Goal: Transaction & Acquisition: Purchase product/service

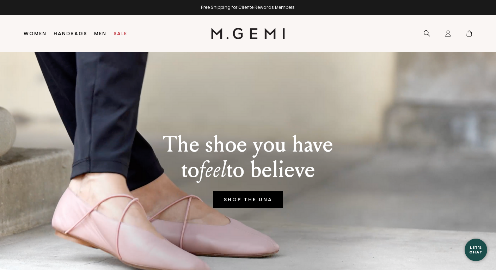
click at [239, 203] on link "SHOP THE UNA" at bounding box center [248, 199] width 70 height 17
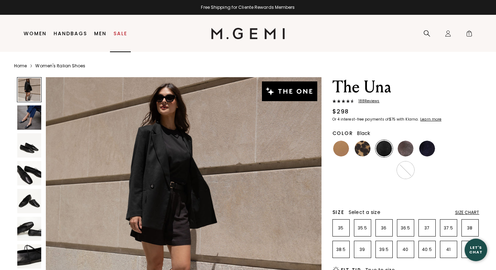
click at [122, 34] on body "in available credit Go Back Skip to content Free Shipping for Cliente Rewards M…" at bounding box center [248, 135] width 496 height 270
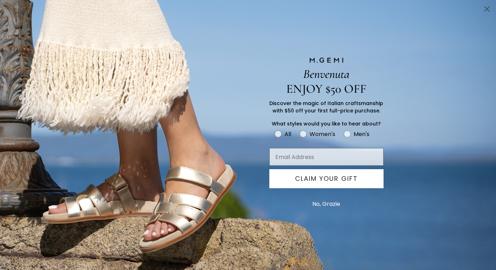
click at [487, 8] on circle "Close dialog" at bounding box center [487, 9] width 12 height 12
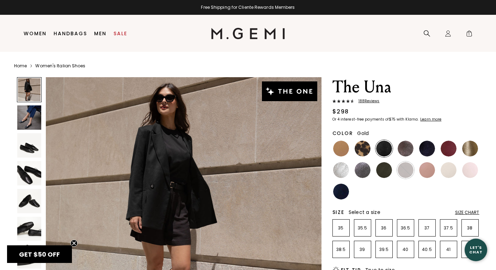
click at [469, 148] on img at bounding box center [470, 149] width 16 height 16
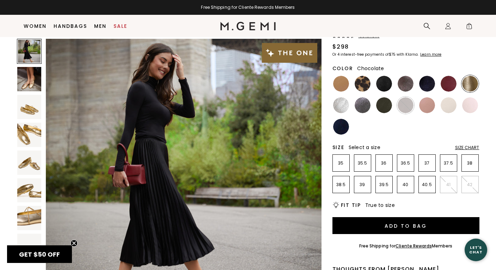
scroll to position [69, 0]
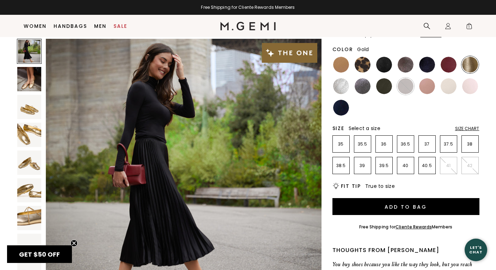
click at [29, 147] on div at bounding box center [29, 134] width 25 height 25
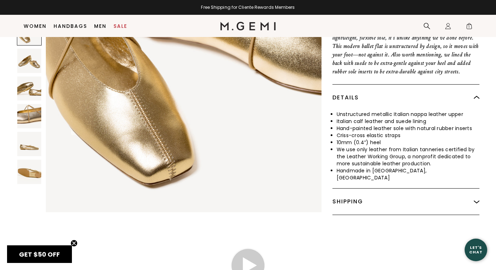
scroll to position [350, 0]
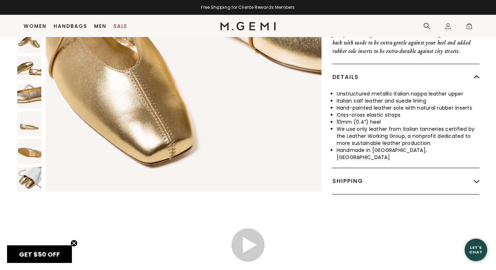
click at [28, 145] on img at bounding box center [29, 152] width 24 height 24
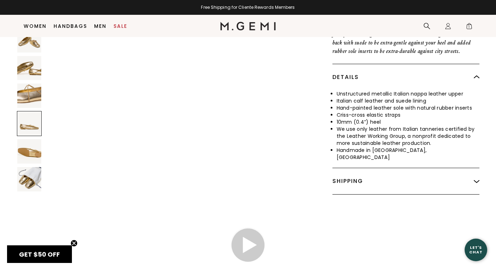
scroll to position [1673, 0]
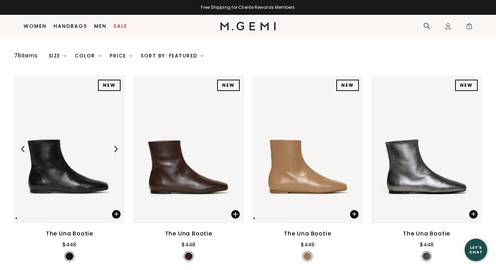
scroll to position [61, 0]
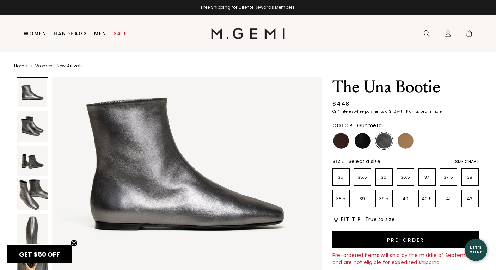
scroll to position [59, 0]
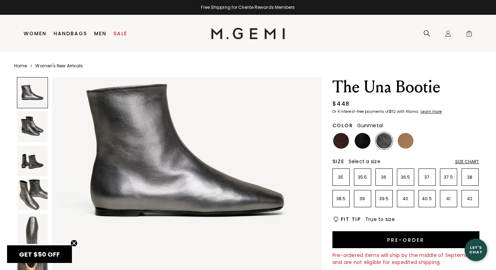
click at [31, 235] on img at bounding box center [32, 229] width 30 height 30
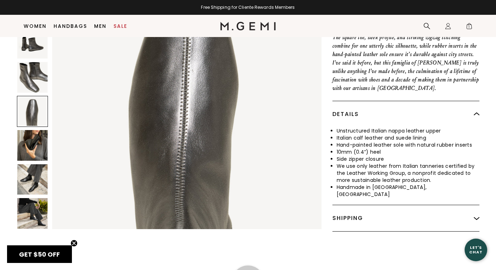
scroll to position [291, 0]
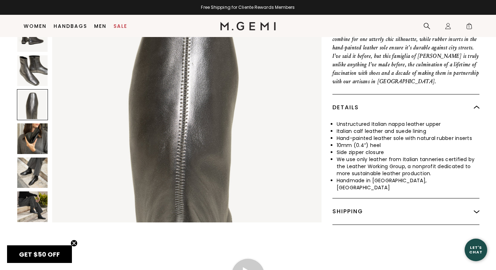
click at [35, 163] on img at bounding box center [32, 173] width 30 height 30
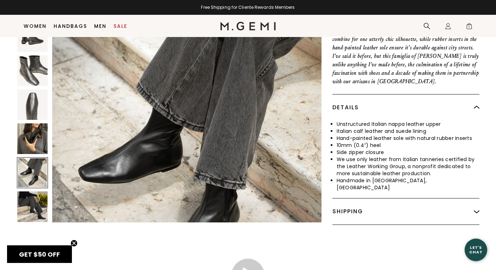
scroll to position [1657, 0]
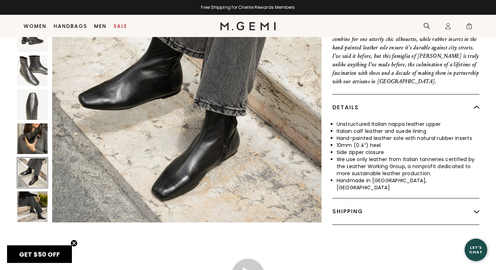
click at [34, 197] on img at bounding box center [32, 206] width 30 height 30
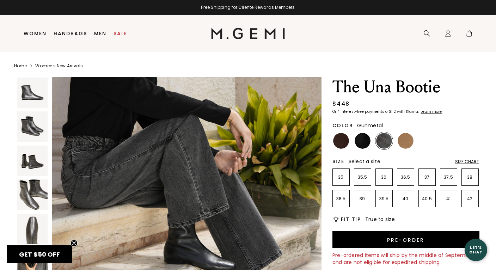
scroll to position [0, 0]
click at [404, 136] on img at bounding box center [406, 141] width 16 height 16
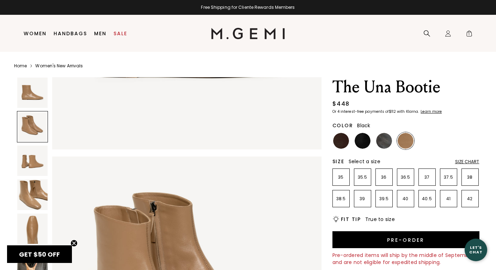
click at [362, 141] on img at bounding box center [363, 141] width 16 height 16
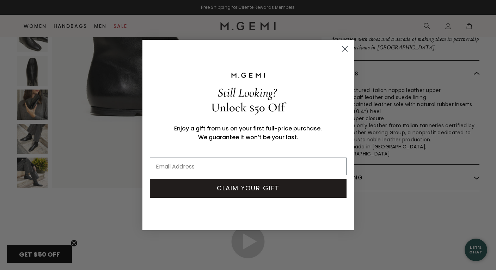
scroll to position [353, 0]
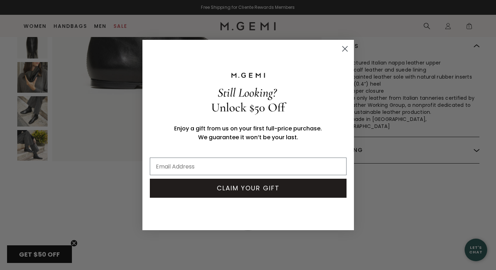
click at [344, 51] on circle "Close dialog" at bounding box center [345, 49] width 12 height 12
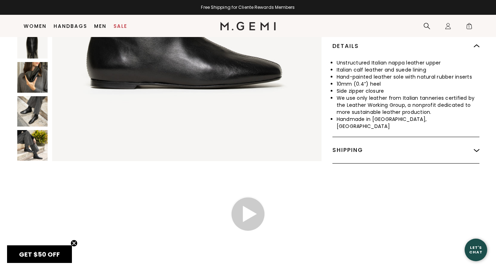
click at [31, 137] on img at bounding box center [32, 145] width 30 height 30
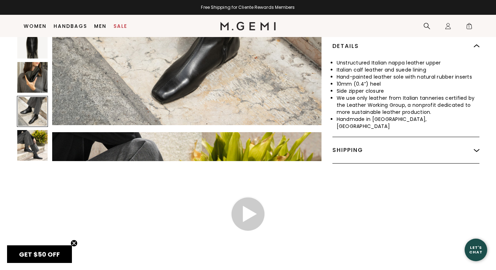
scroll to position [1684, 0]
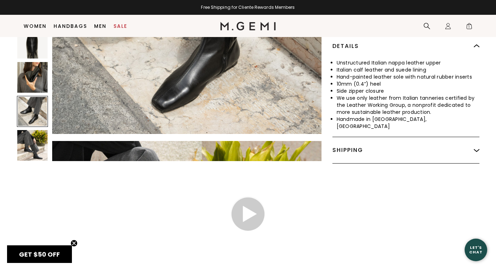
click at [32, 69] on img at bounding box center [32, 77] width 30 height 30
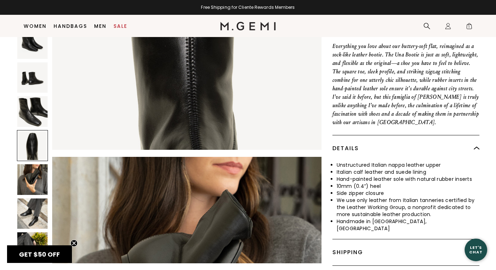
scroll to position [260, 0]
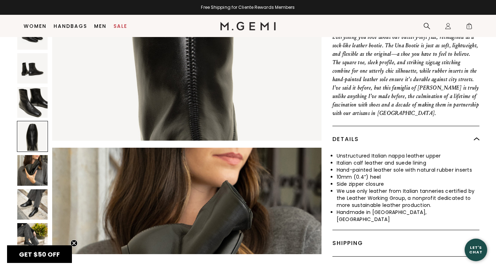
click at [28, 94] on img at bounding box center [32, 102] width 30 height 30
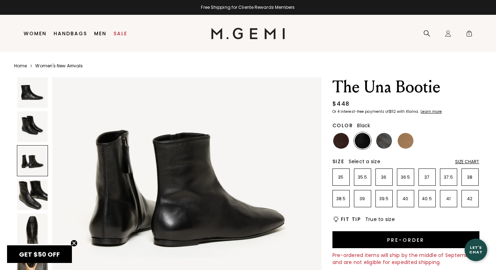
scroll to position [0, 0]
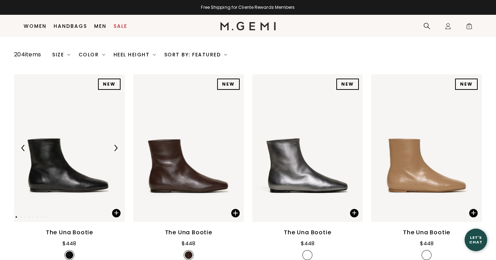
scroll to position [72, 0]
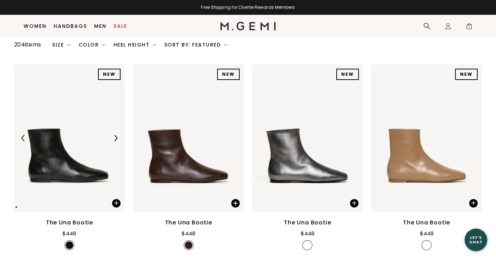
click at [67, 180] on img at bounding box center [69, 138] width 111 height 148
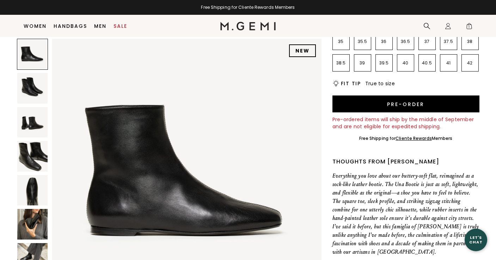
click at [407, 66] on li "40" at bounding box center [405, 62] width 17 height 17
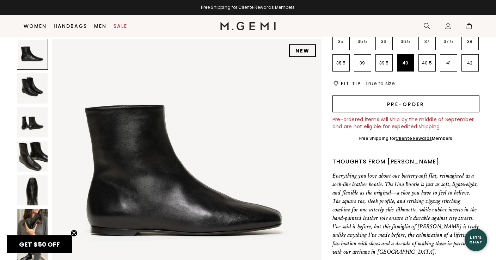
click at [410, 103] on button "Pre-order" at bounding box center [405, 104] width 147 height 17
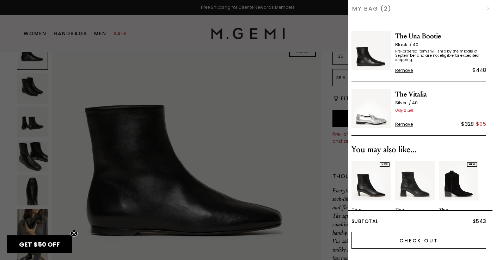
click at [423, 240] on input "Check Out" at bounding box center [418, 240] width 135 height 17
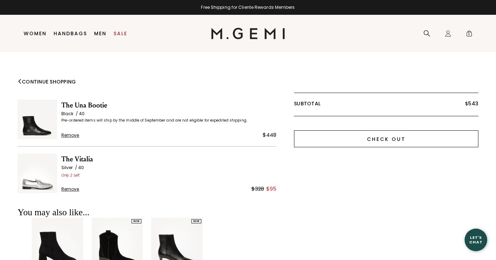
click at [372, 139] on input "Check Out" at bounding box center [386, 138] width 184 height 17
